Goal: Check status: Check status

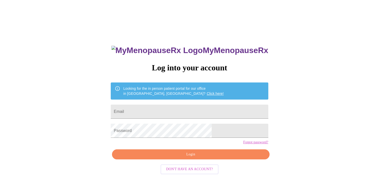
scroll to position [7, 0]
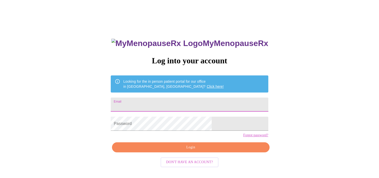
click at [175, 100] on input "Email" at bounding box center [190, 104] width 158 height 14
type input "[PERSON_NAME][EMAIL_ADDRESS][DOMAIN_NAME]"
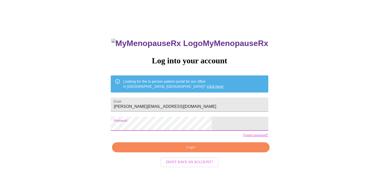
click at [191, 150] on span "Login" at bounding box center [191, 147] width 146 height 6
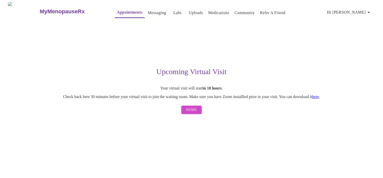
click at [319, 98] on link "here" at bounding box center [315, 96] width 7 height 4
click at [192, 112] on span "Home" at bounding box center [191, 110] width 11 height 6
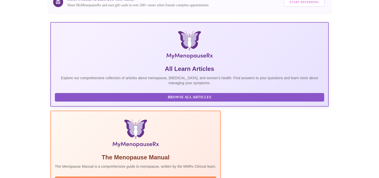
scroll to position [96, 0]
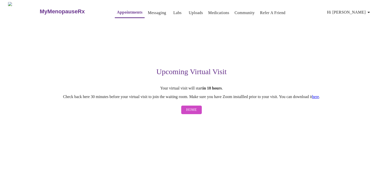
click at [194, 113] on span "Home" at bounding box center [191, 110] width 11 height 6
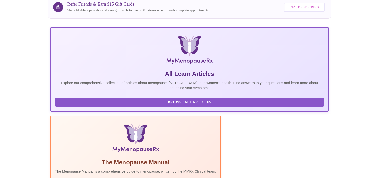
scroll to position [96, 0]
